Goal: Navigation & Orientation: Find specific page/section

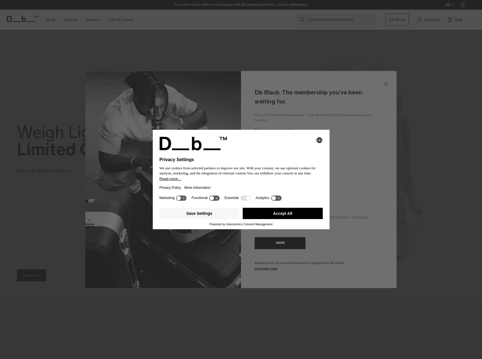
click at [281, 210] on button "Accept All" at bounding box center [283, 213] width 80 height 11
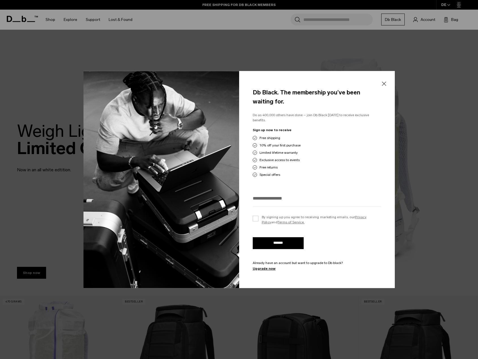
click at [383, 86] on button "Close" at bounding box center [383, 84] width 7 height 12
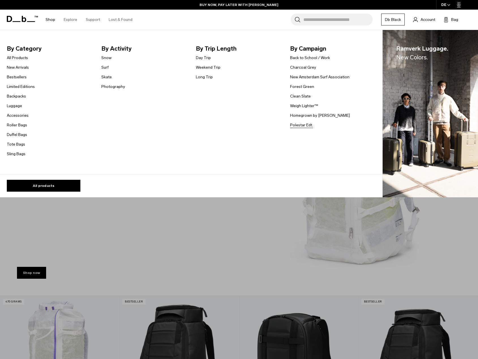
click at [305, 125] on link "Polestar Edt." at bounding box center [301, 125] width 23 height 6
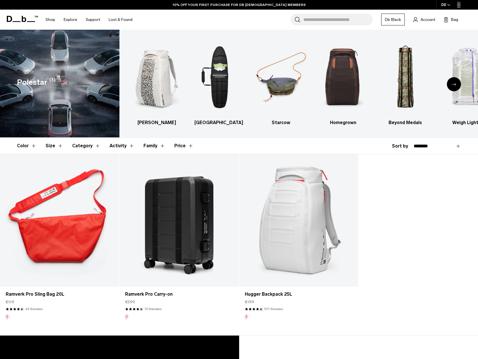
click at [457, 86] on div "Next slide" at bounding box center [454, 84] width 14 height 14
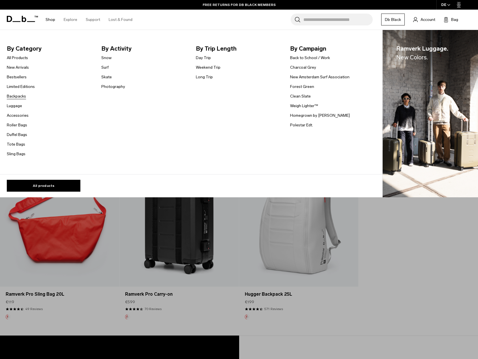
click at [18, 96] on link "Backpacks" at bounding box center [16, 96] width 19 height 6
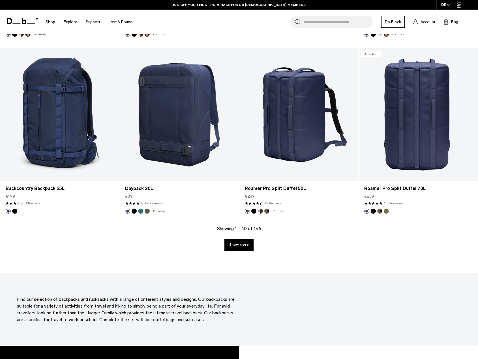
scroll to position [1755, 0]
